Goal: Information Seeking & Learning: Learn about a topic

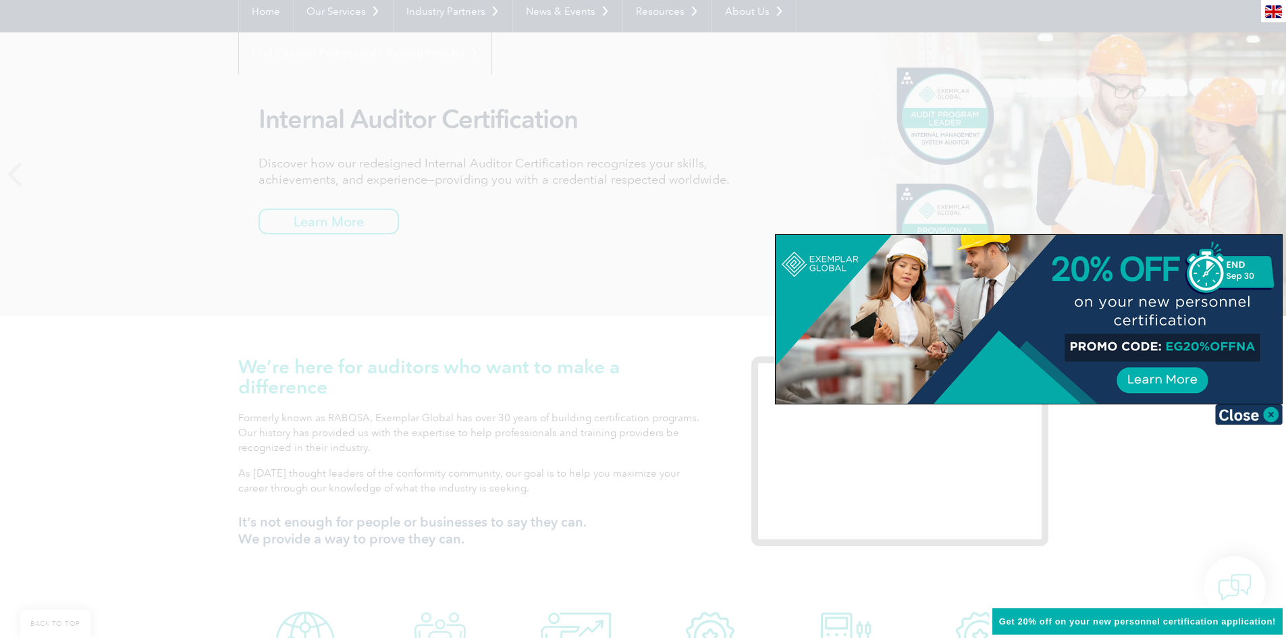
scroll to position [135, 0]
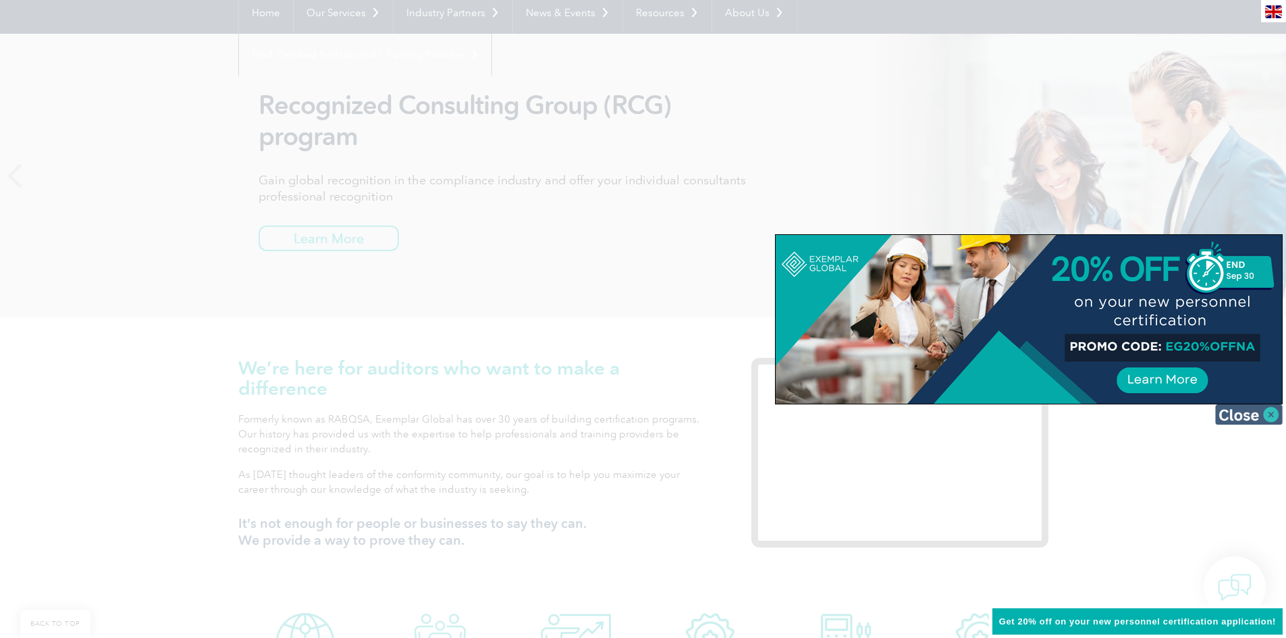
click at [1274, 414] on img at bounding box center [1248, 414] width 67 height 20
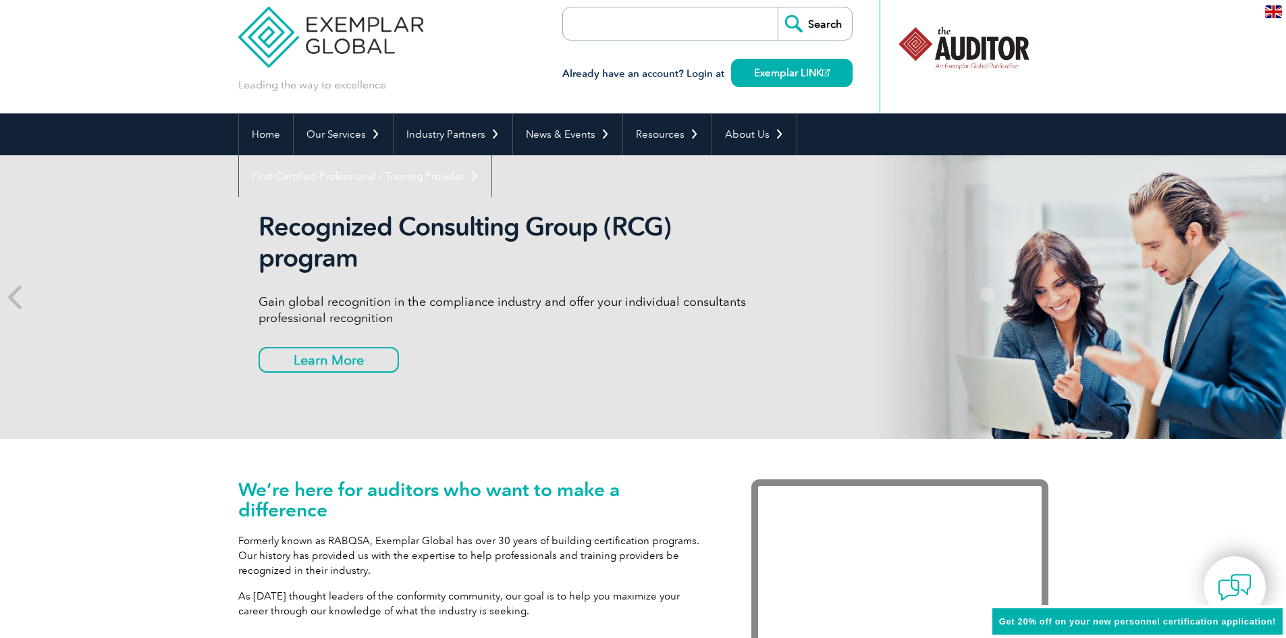
scroll to position [0, 0]
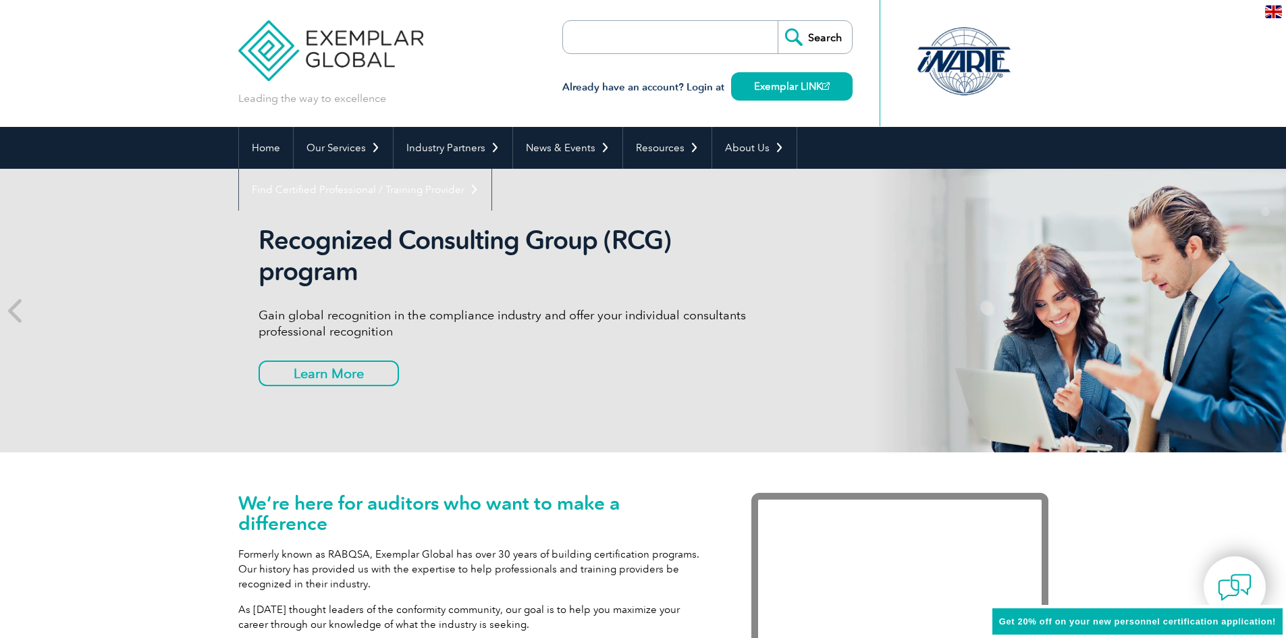
click at [607, 46] on input "search" at bounding box center [641, 37] width 142 height 32
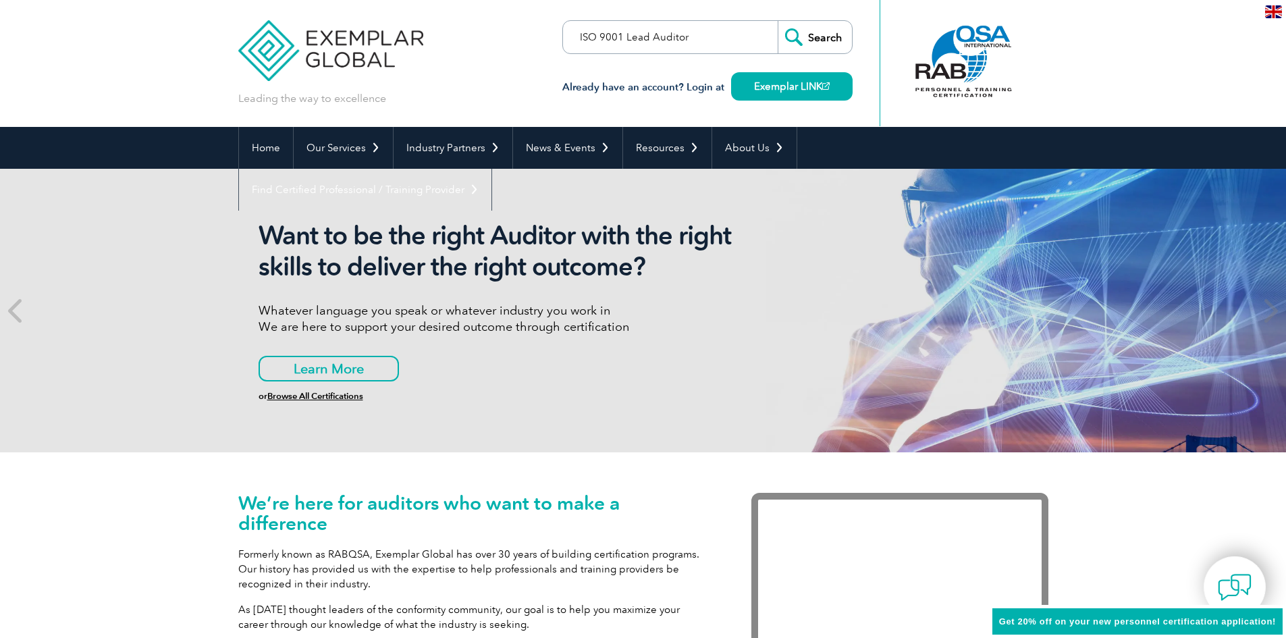
type input "ISO 9001 Lead Auditor"
click at [777, 21] on input "Search" at bounding box center [814, 37] width 74 height 32
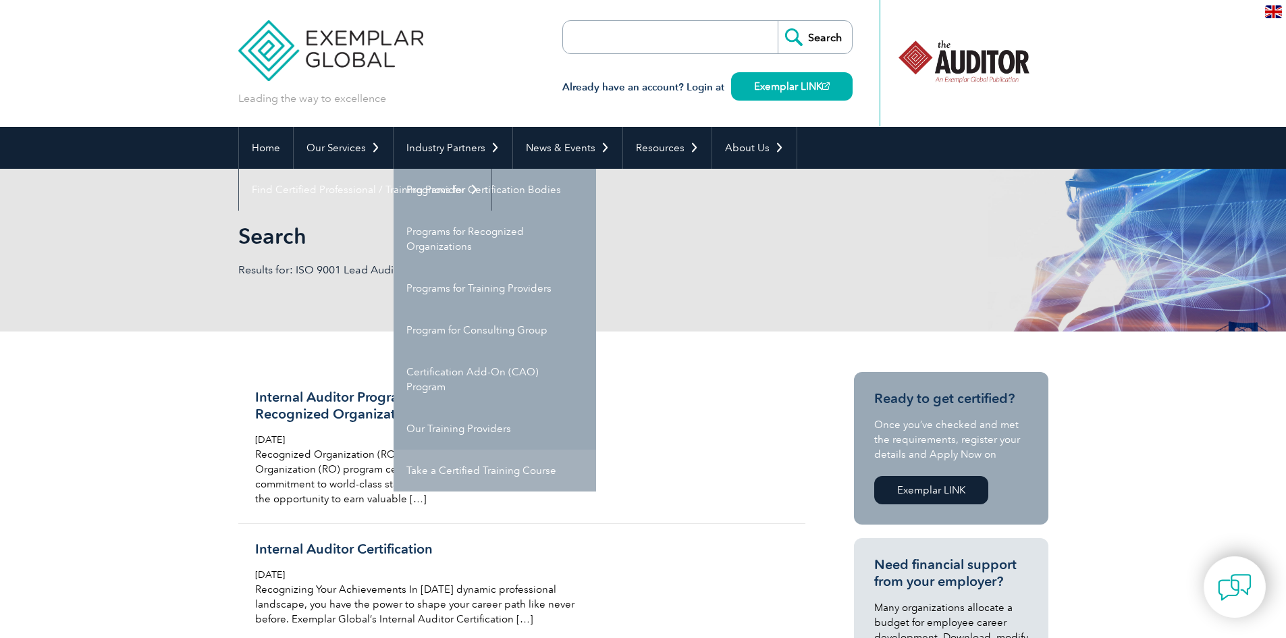
click at [517, 468] on link "Take a Certified Training Course" at bounding box center [494, 470] width 202 height 42
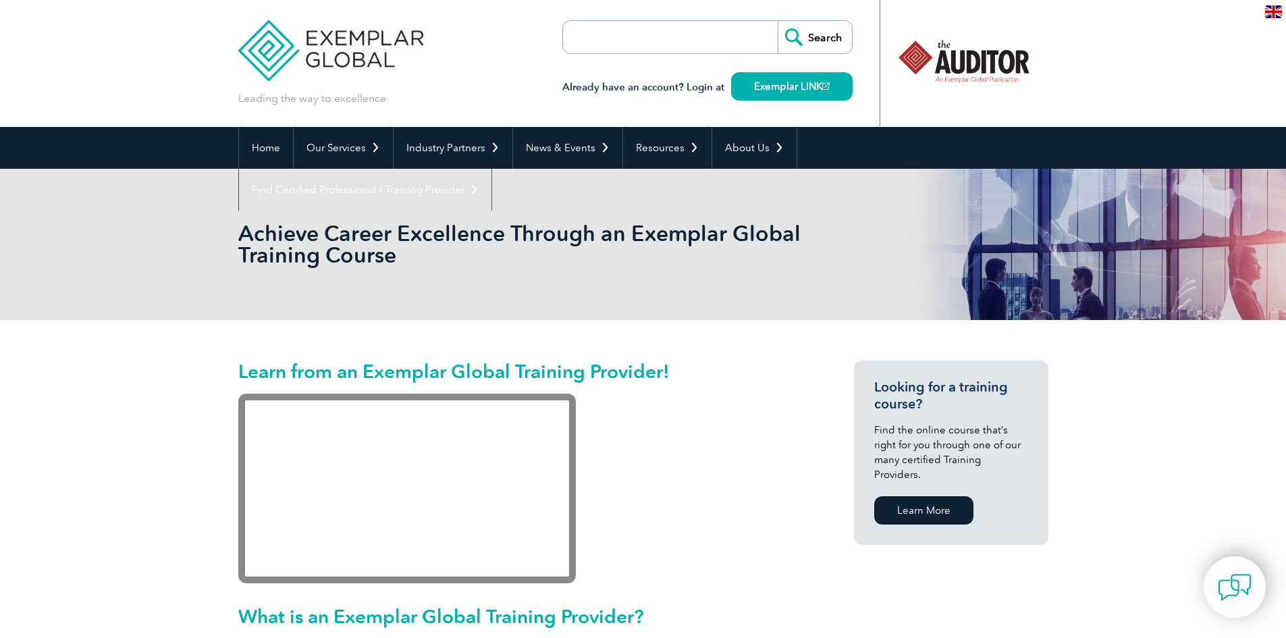
scroll to position [67, 0]
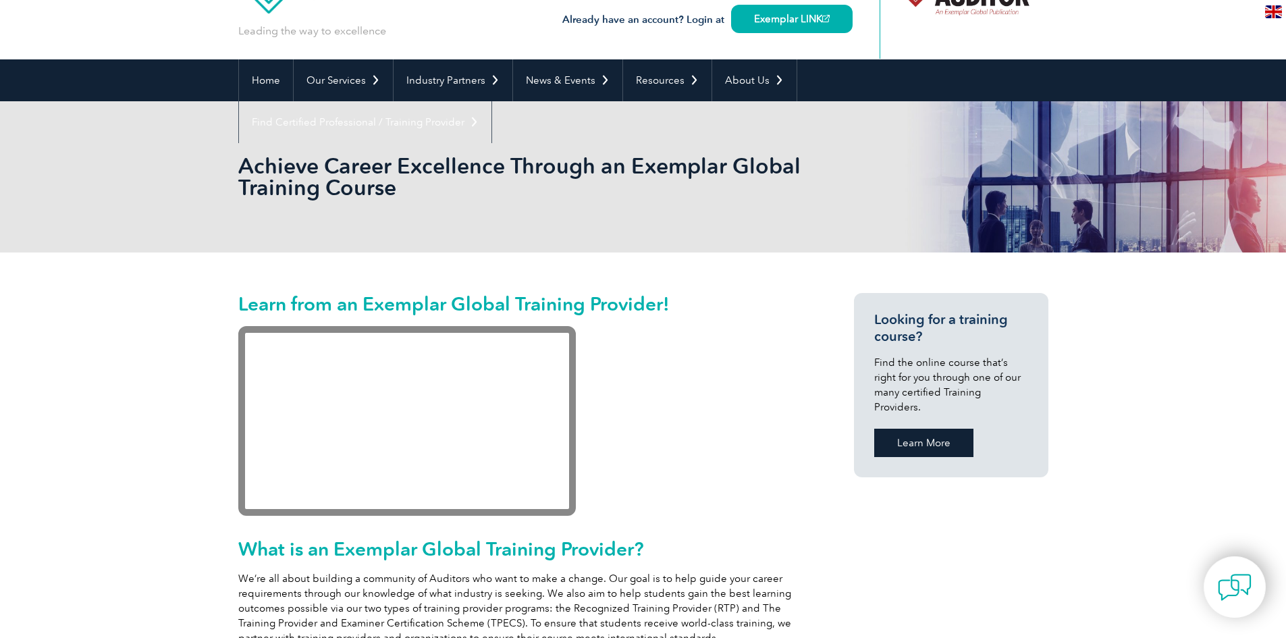
click at [935, 429] on link "Learn More" at bounding box center [923, 443] width 99 height 28
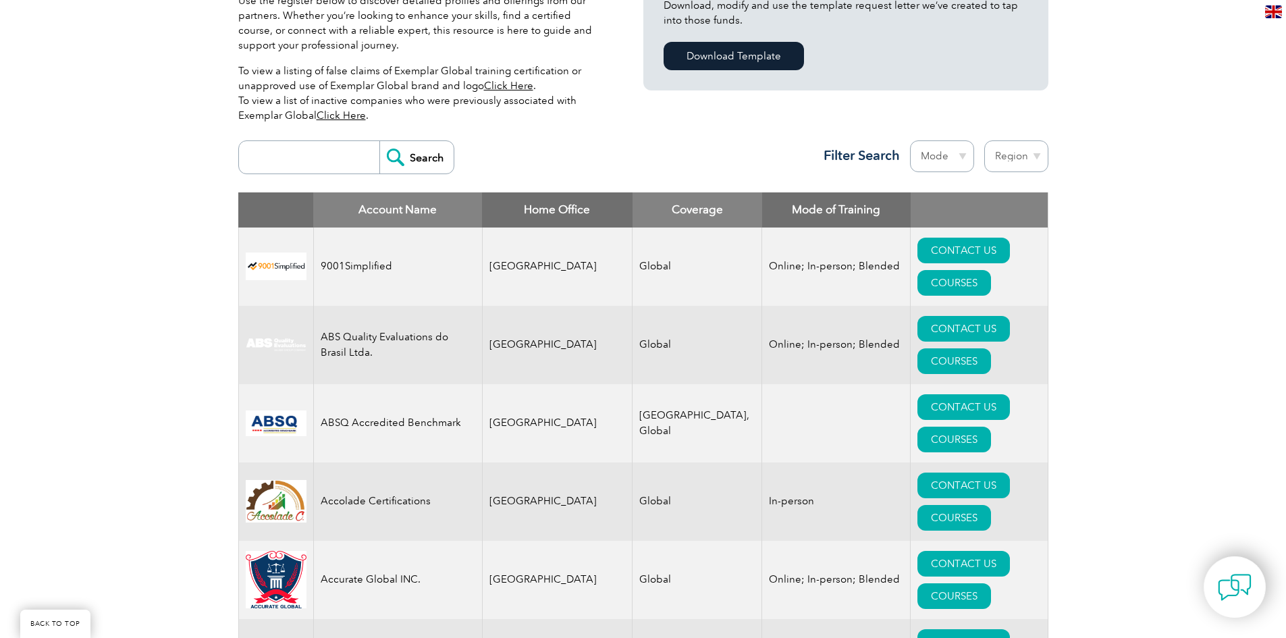
scroll to position [344, 0]
